Goal: Task Accomplishment & Management: Manage account settings

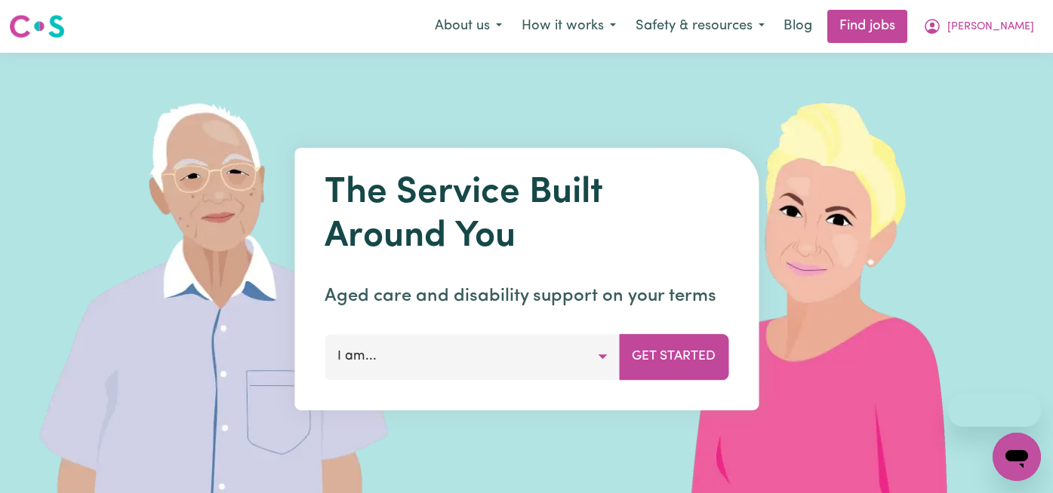
click at [1020, 25] on span "Lindsay" at bounding box center [990, 27] width 87 height 17
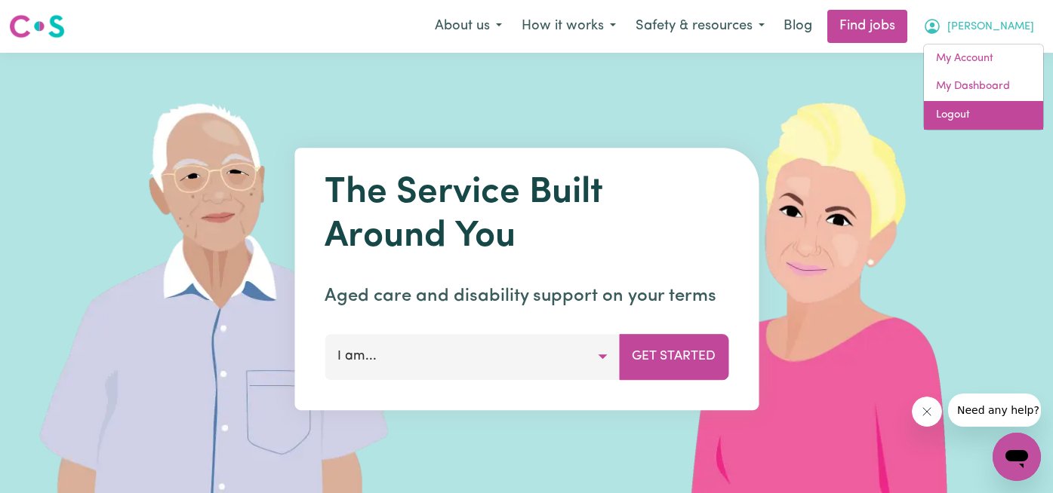
click at [1000, 117] on link "Logout" at bounding box center [983, 115] width 119 height 29
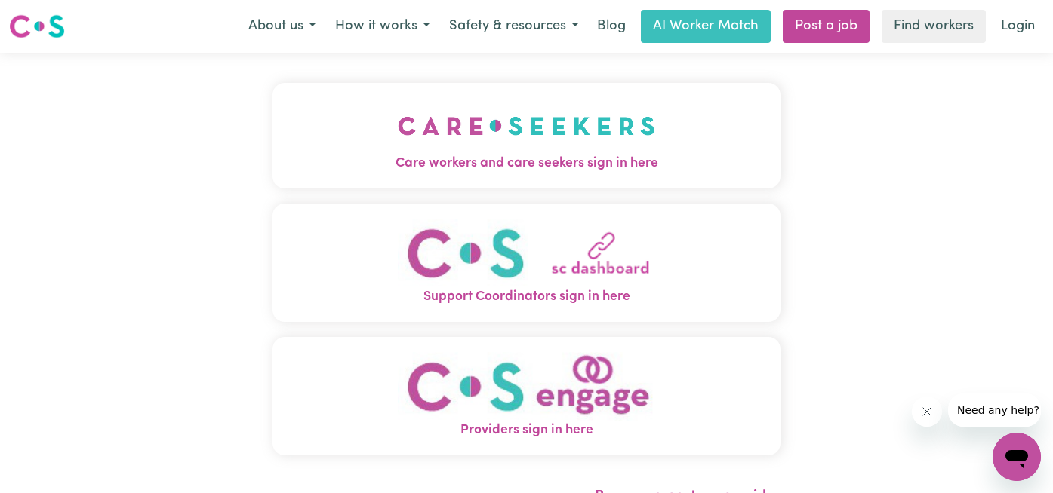
click at [552, 149] on img "Care workers and care seekers sign in here" at bounding box center [526, 126] width 257 height 56
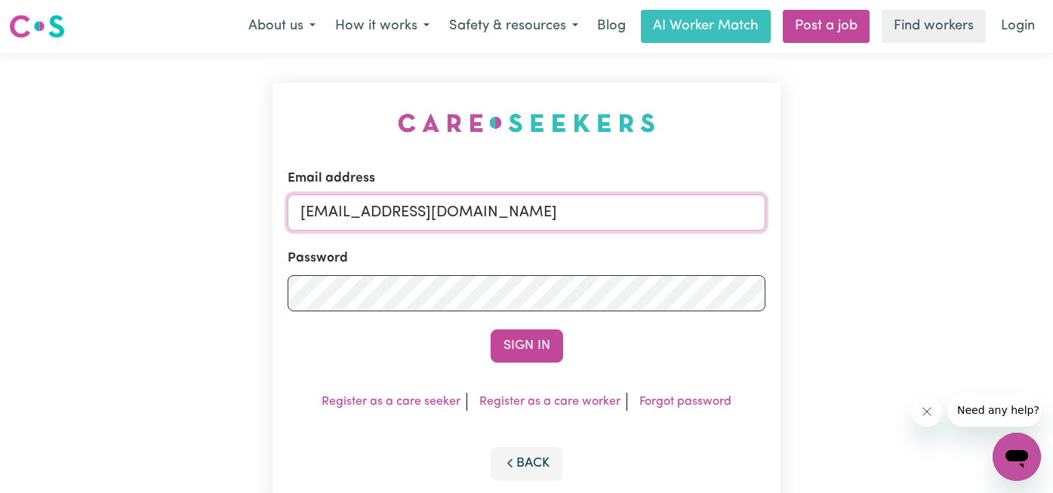
drag, startPoint x: 515, startPoint y: 213, endPoint x: 126, endPoint y: 208, distance: 388.6
click at [126, 208] on div "Email address [EMAIL_ADDRESS][DOMAIN_NAME] Password Sign In Register as a care …" at bounding box center [526, 297] width 1053 height 489
paste input "[EMAIL_ADDRESS][DOMAIN_NAME]"
type input "[EMAIL_ADDRESS][DOMAIN_NAME]"
click at [490, 330] on button "Sign In" at bounding box center [526, 346] width 72 height 33
